Goal: Information Seeking & Learning: Stay updated

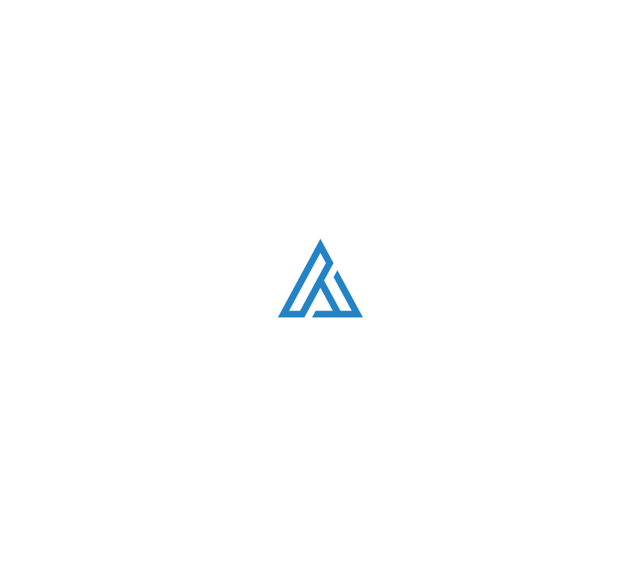
scroll to position [2631, 0]
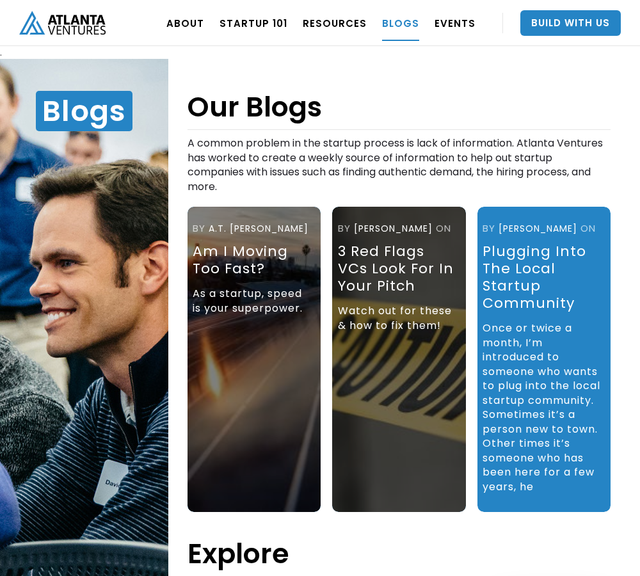
scroll to position [59, 0]
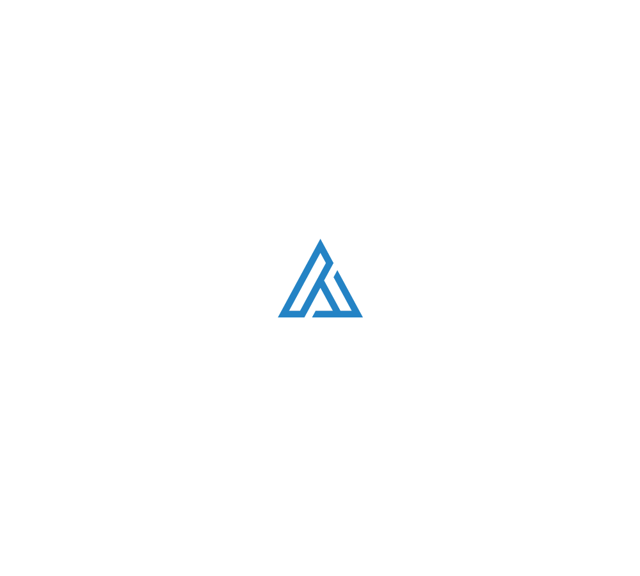
scroll to position [2631, 0]
